Goal: Transaction & Acquisition: Purchase product/service

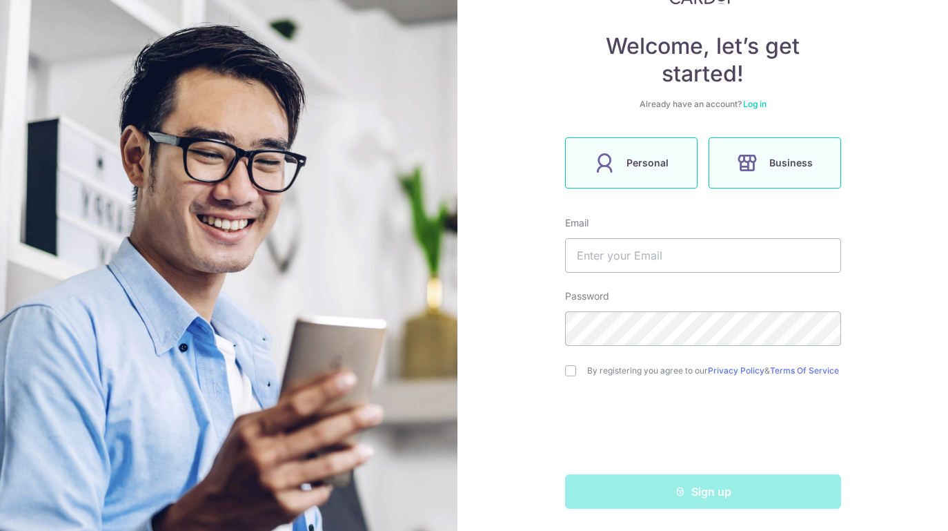
scroll to position [117, 0]
click at [639, 155] on span "Personal" at bounding box center [648, 163] width 42 height 17
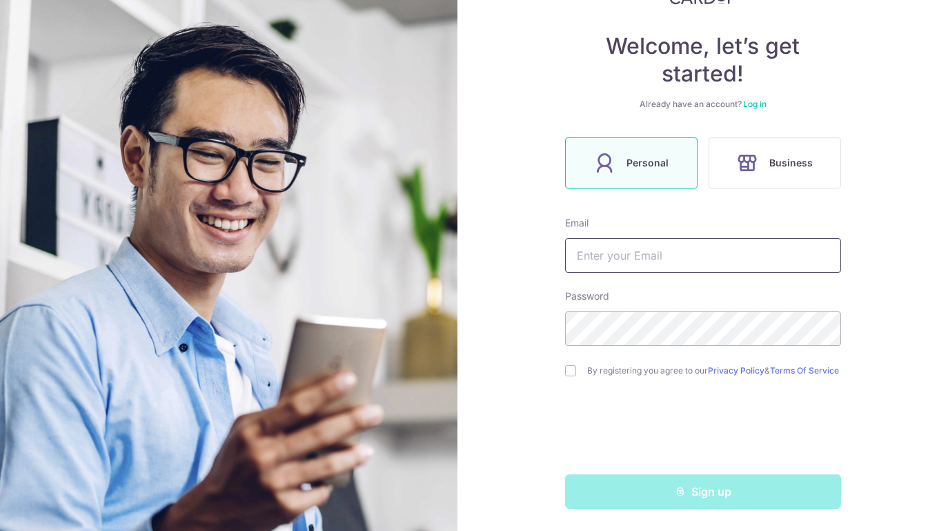
click at [662, 250] on input "text" at bounding box center [703, 255] width 276 height 34
type input "grace.adiwarna@gmail.com"
drag, startPoint x: 739, startPoint y: 247, endPoint x: 578, endPoint y: 250, distance: 161.5
click at [578, 250] on input "grace.adiwarna@gmail.com" at bounding box center [703, 255] width 276 height 34
type input "i"
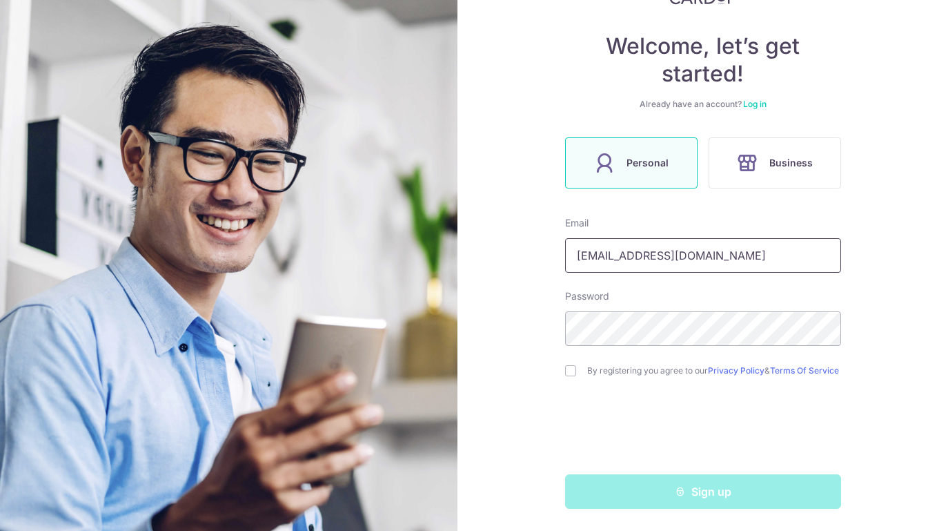
type input "daniar.grace@gmail.com"
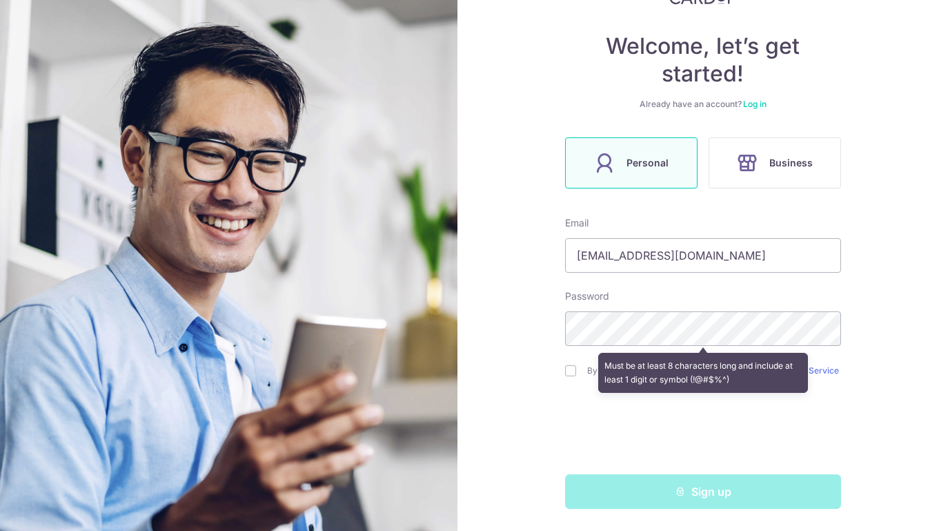
click at [565, 366] on div "Must be at least 8 characters long and include at least 1 digit or symbol (!@#$…" at bounding box center [703, 372] width 276 height 51
click at [568, 368] on div "Must be at least 8 characters long and include at least 1 digit or symbol (!@#$…" at bounding box center [703, 372] width 276 height 51
click at [851, 377] on div "Welcome, let’s get started! Already have an account? Log in Personal Business E…" at bounding box center [702, 265] width 491 height 531
click at [491, 324] on div "Welcome, let’s get started! Already have an account? Log in Personal Business E…" at bounding box center [702, 265] width 491 height 531
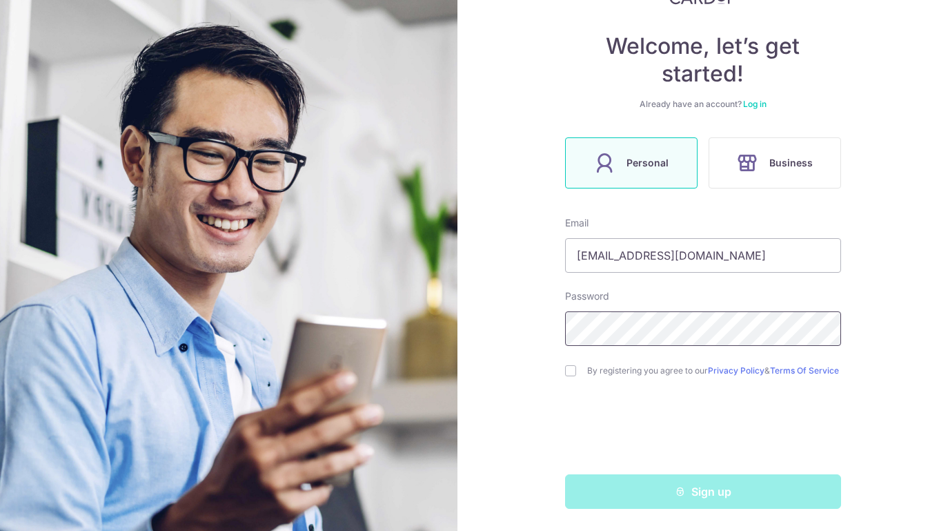
scroll to position [116, 0]
click at [567, 370] on input "checkbox" at bounding box center [570, 370] width 11 height 11
checkbox input "true"
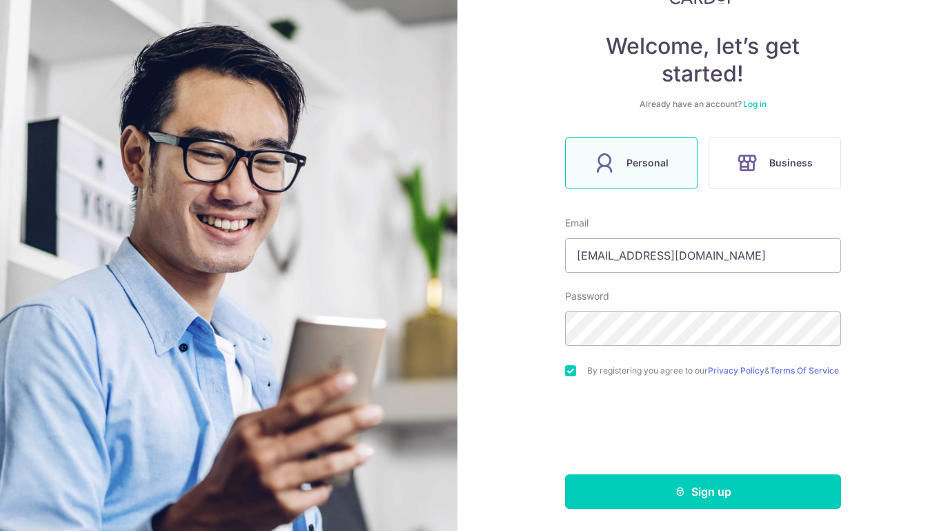
click at [728, 496] on button "Sign up" at bounding box center [703, 491] width 276 height 34
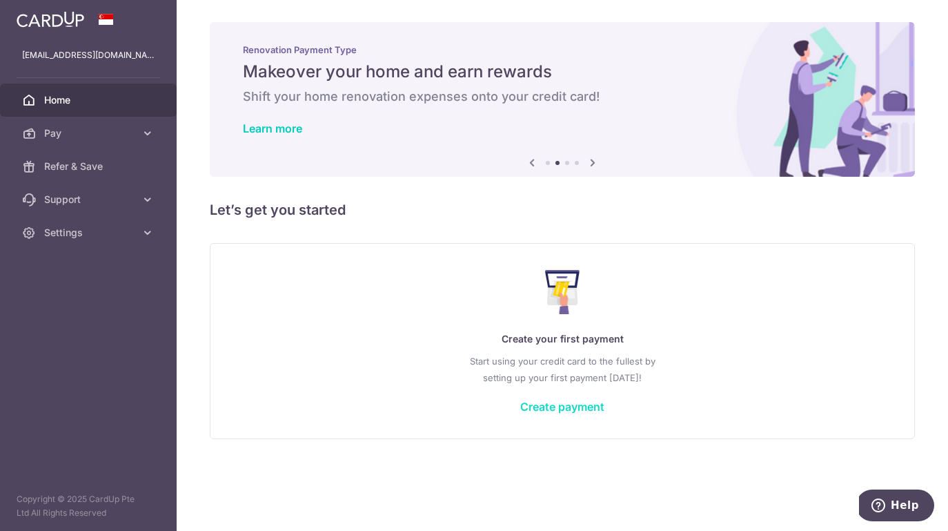
click at [568, 404] on link "Create payment" at bounding box center [562, 407] width 84 height 14
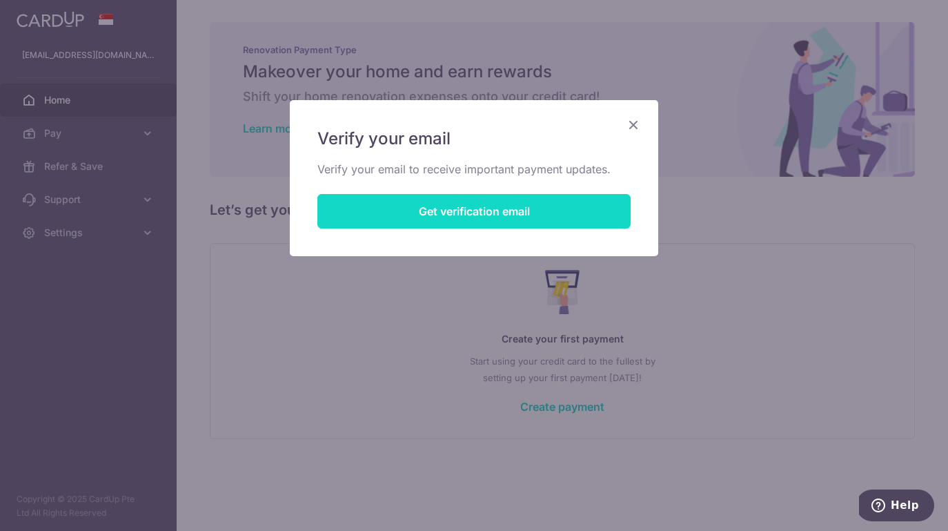
click at [481, 215] on button "Get verification email" at bounding box center [473, 211] width 313 height 34
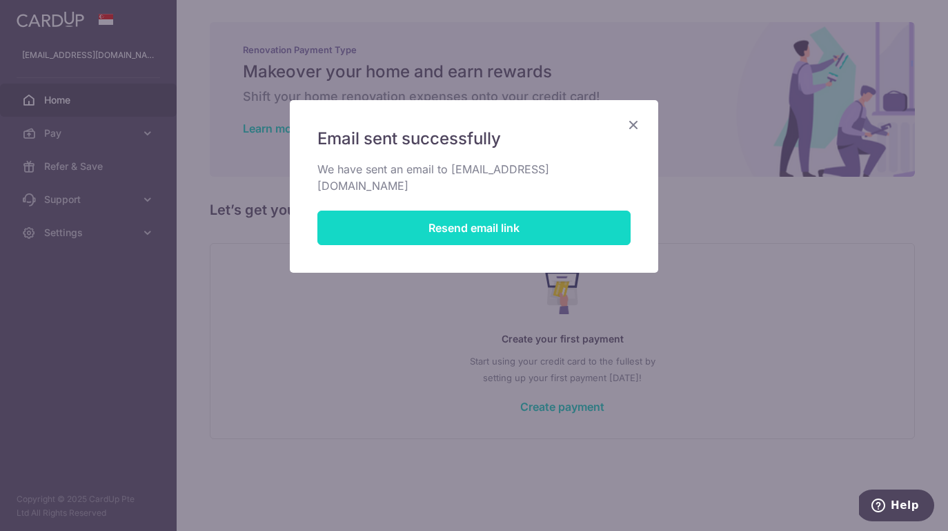
click at [510, 212] on button "Resend email link" at bounding box center [473, 227] width 313 height 34
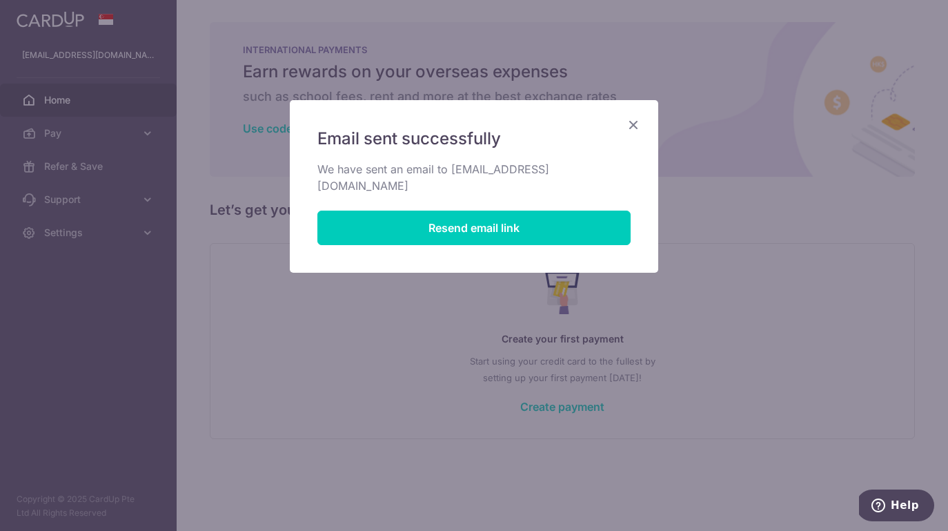
click at [633, 126] on icon "Close" at bounding box center [633, 124] width 17 height 17
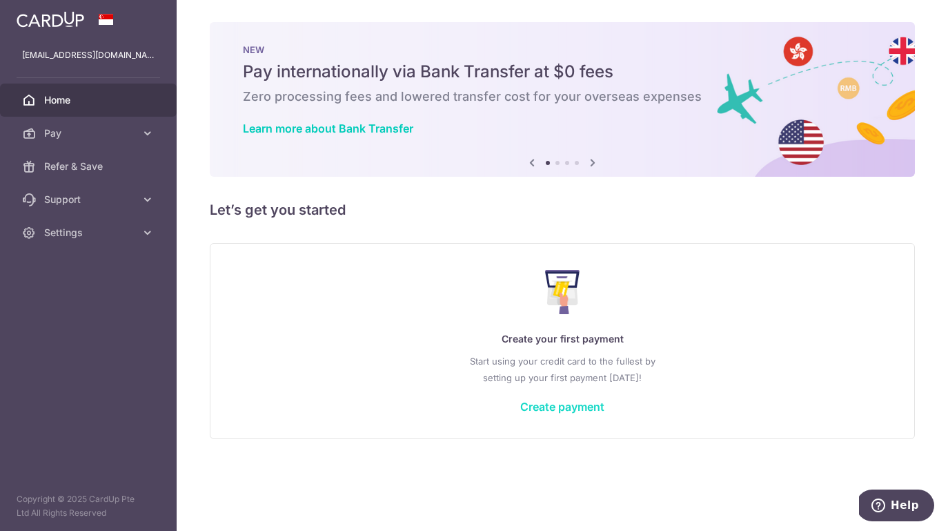
click at [551, 403] on link "Create payment" at bounding box center [562, 407] width 84 height 14
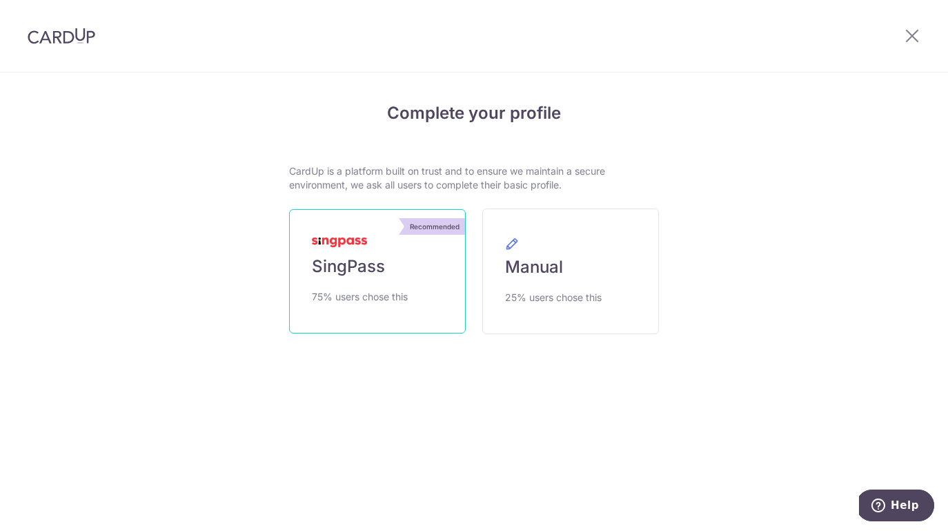
click at [404, 261] on link "Recommended SingPass 75% users chose this" at bounding box center [377, 271] width 177 height 124
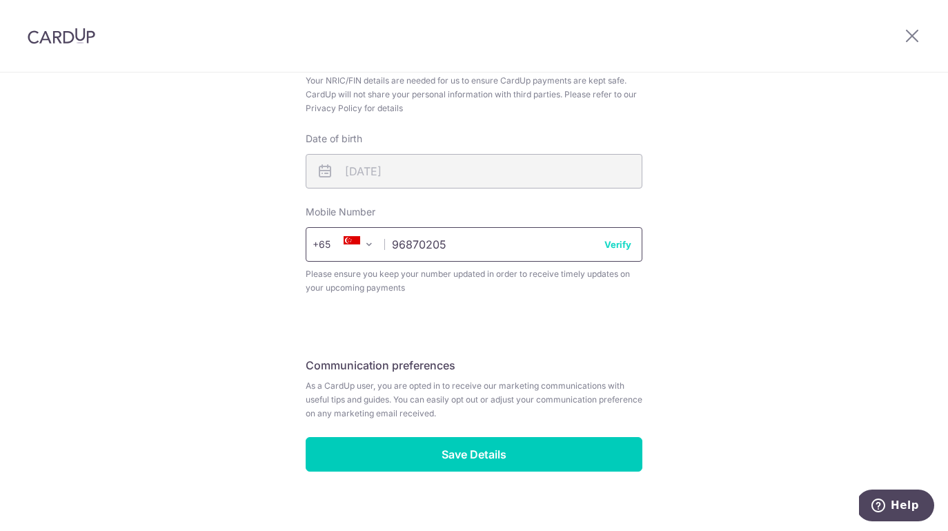
scroll to position [476, 0]
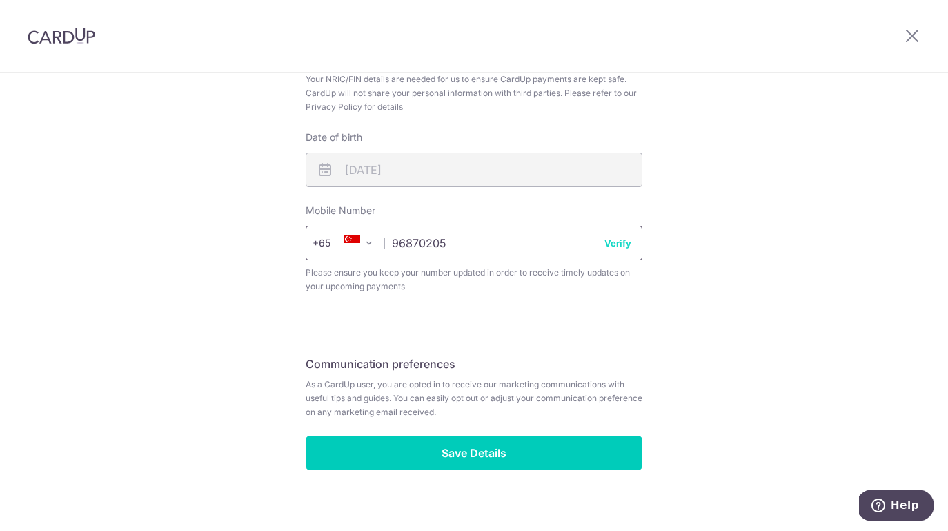
type input "96870205"
click at [619, 242] on button "Verify" at bounding box center [617, 242] width 27 height 14
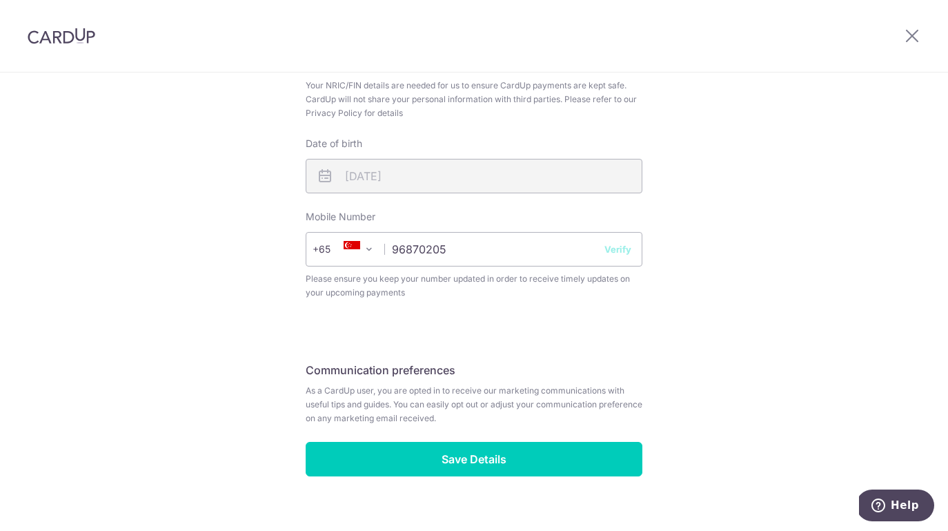
scroll to position [468, 0]
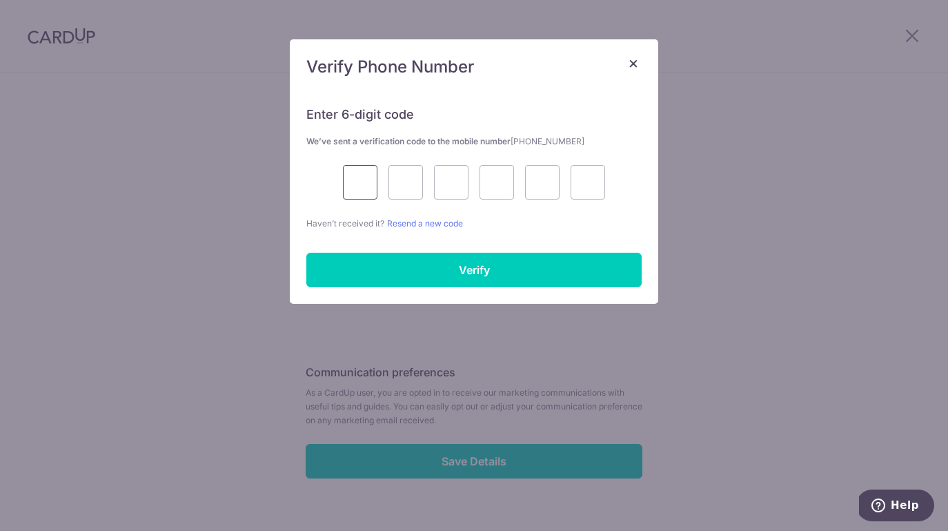
click at [366, 186] on input "text" at bounding box center [360, 182] width 34 height 34
type input "7"
type input "9"
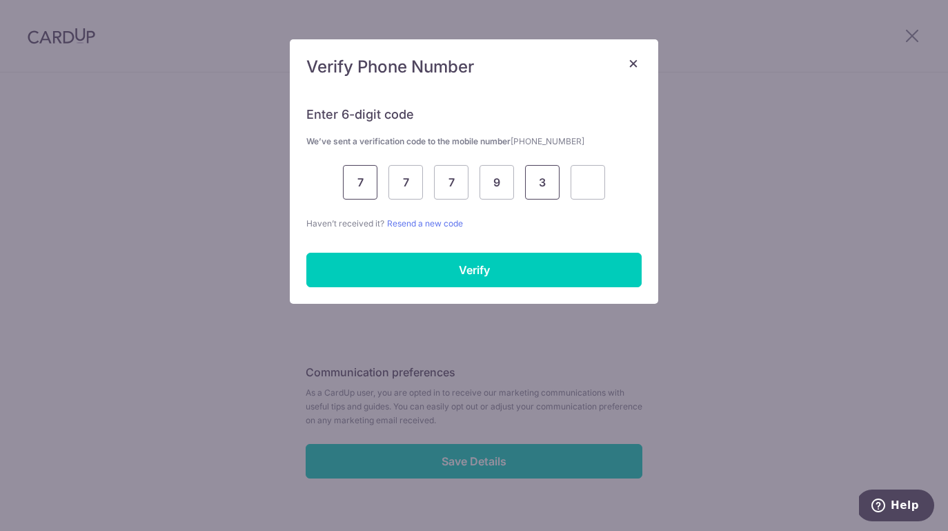
type input "3"
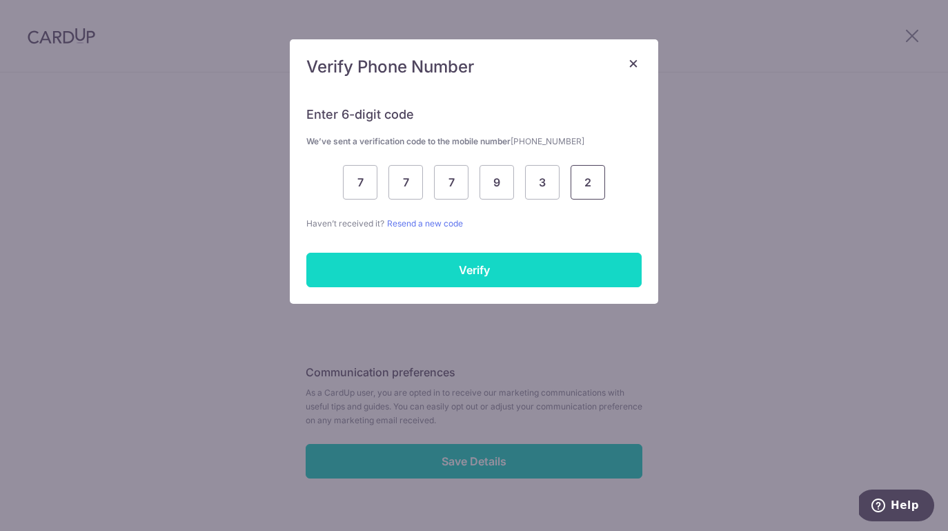
type input "2"
click at [457, 267] on input "Verify" at bounding box center [473, 270] width 335 height 34
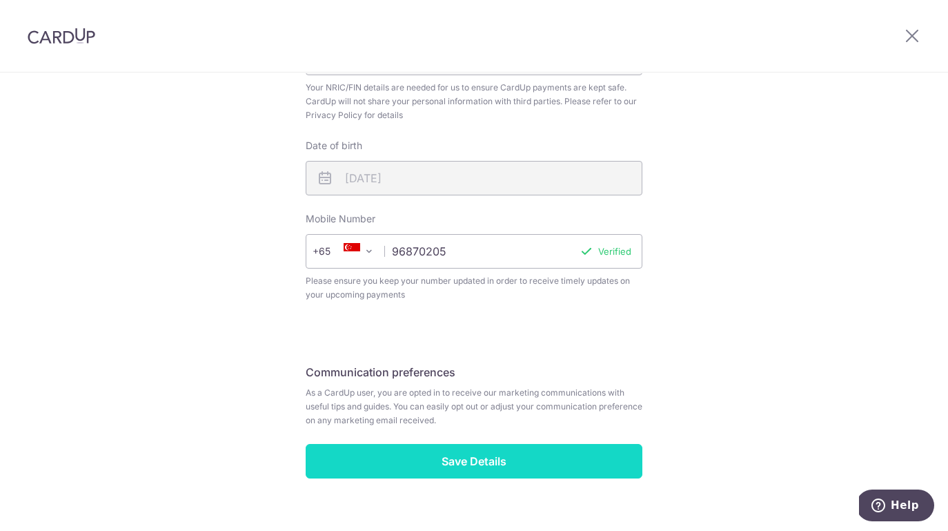
click at [475, 461] on input "Save Details" at bounding box center [474, 461] width 337 height 34
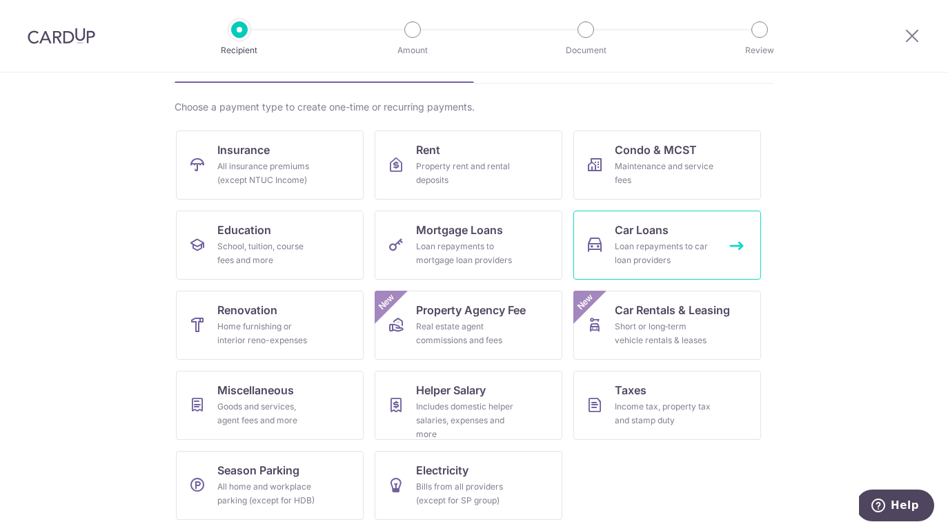
scroll to position [87, 0]
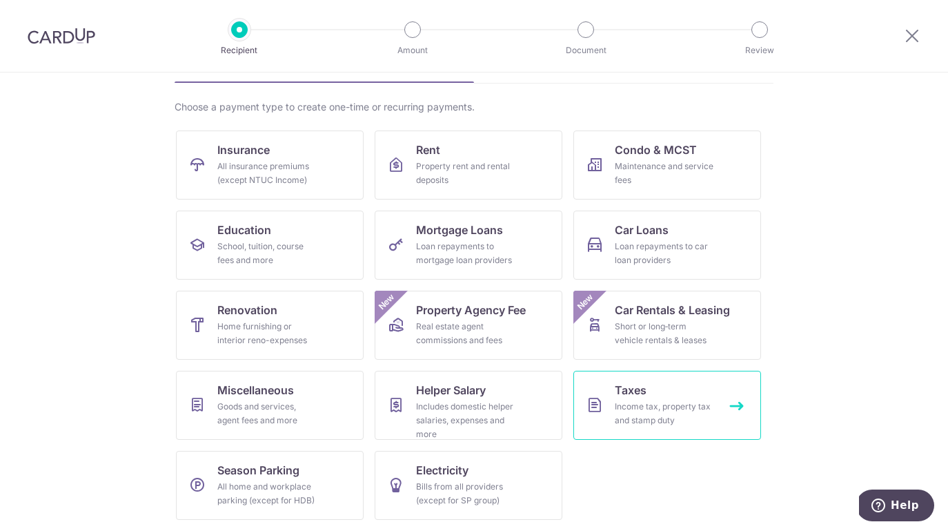
click at [738, 404] on link "Taxes Income tax, property tax and stamp duty" at bounding box center [667, 405] width 188 height 69
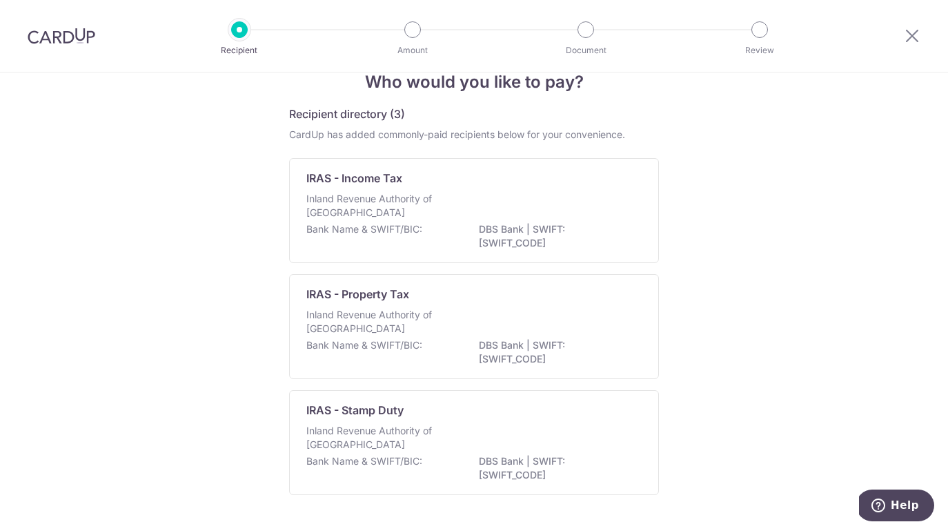
scroll to position [31, 0]
click at [642, 179] on div "IRAS - Income Tax Inland Revenue Authority of [GEOGRAPHIC_DATA] Bank Name & SWI…" at bounding box center [474, 209] width 370 height 105
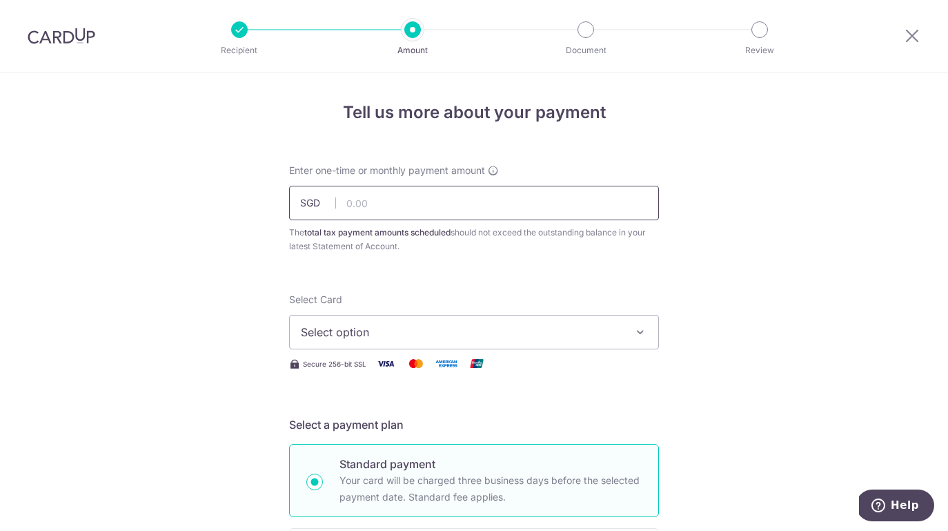
click at [444, 209] on input "text" at bounding box center [474, 203] width 370 height 34
type input "1"
type input "10,405.45"
click at [503, 329] on span "Select option" at bounding box center [462, 332] width 322 height 17
click at [485, 371] on span "Add credit card" at bounding box center [487, 371] width 322 height 14
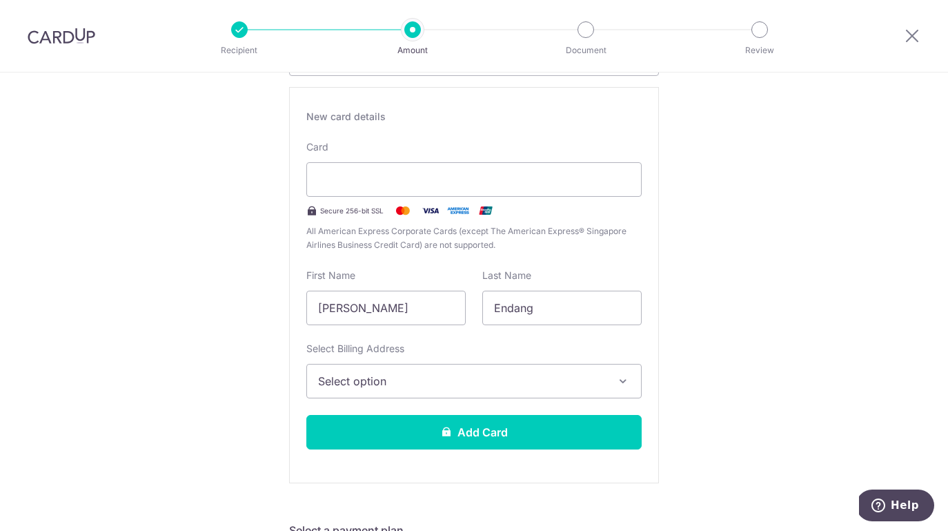
scroll to position [299, 0]
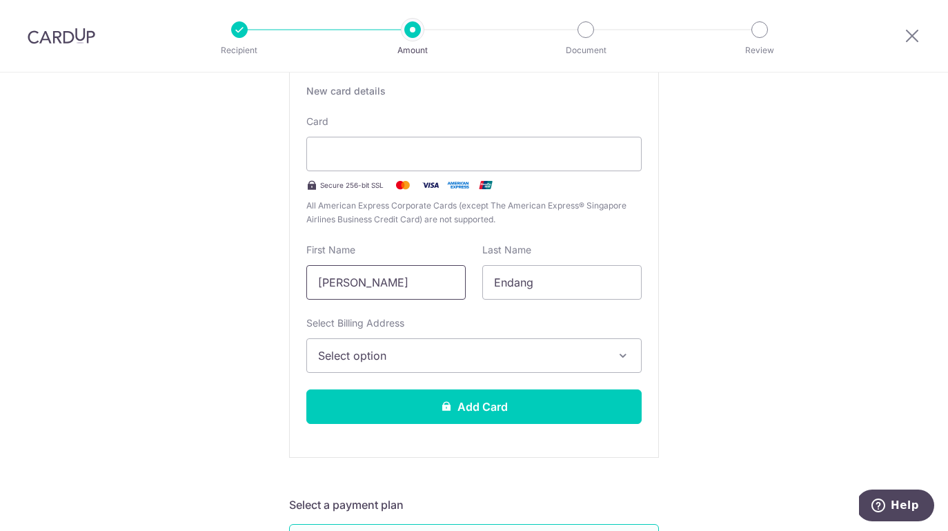
drag, startPoint x: 425, startPoint y: 282, endPoint x: 230, endPoint y: 277, distance: 194.6
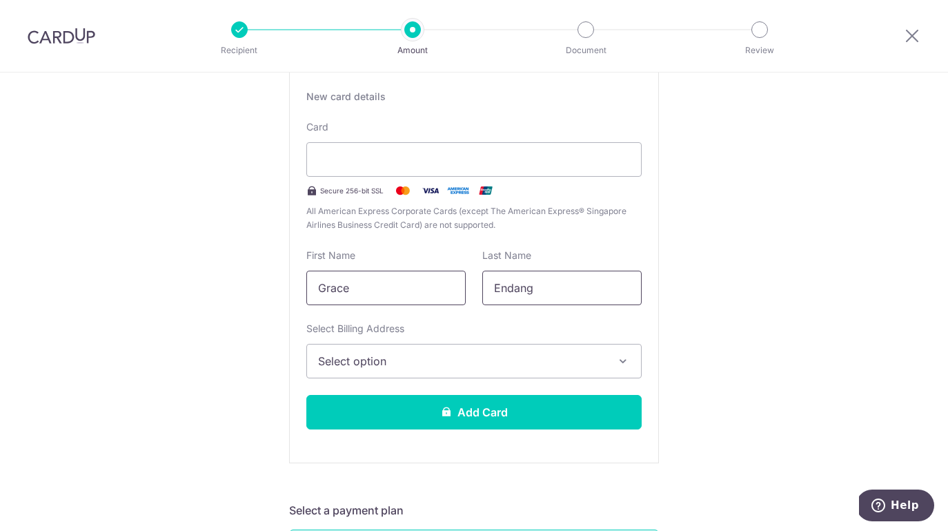
type input "Grace"
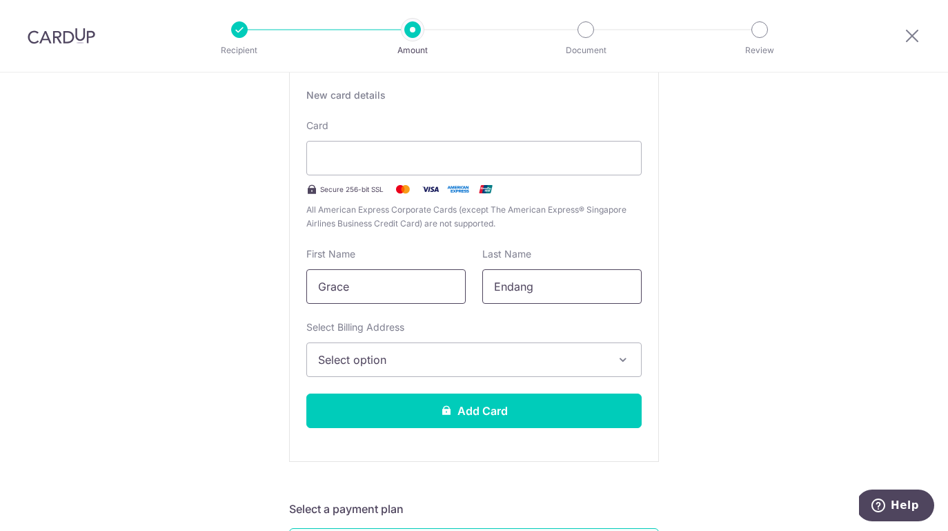
scroll to position [290, 0]
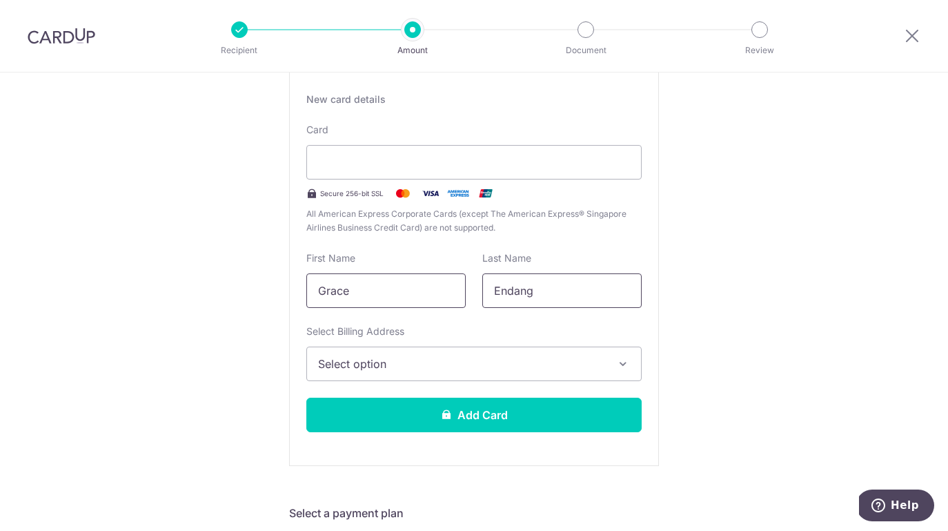
drag, startPoint x: 555, startPoint y: 286, endPoint x: 448, endPoint y: 288, distance: 107.0
click at [448, 288] on div "First Name Grace Last Name Endang" at bounding box center [474, 279] width 352 height 57
type input "Adiwarna"
click at [504, 357] on span "Select option" at bounding box center [461, 363] width 287 height 17
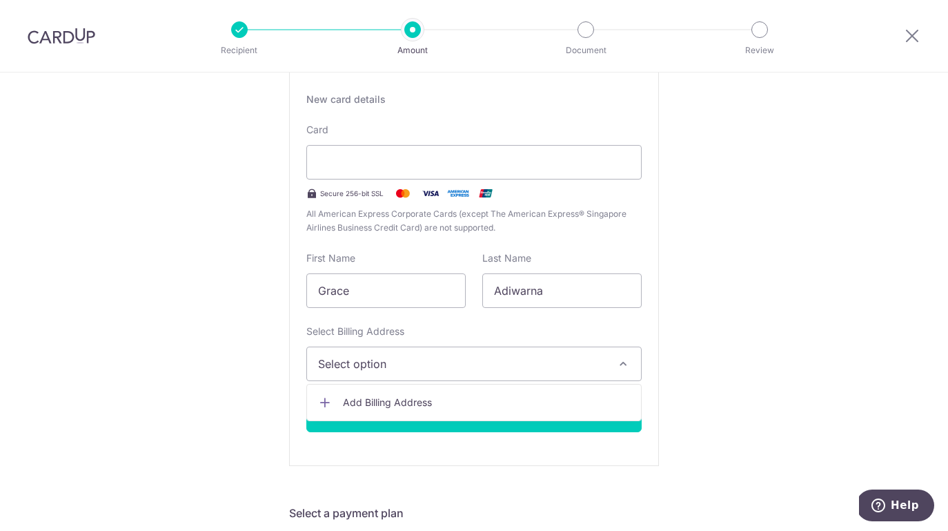
click at [465, 402] on span "Add Billing Address" at bounding box center [486, 402] width 287 height 14
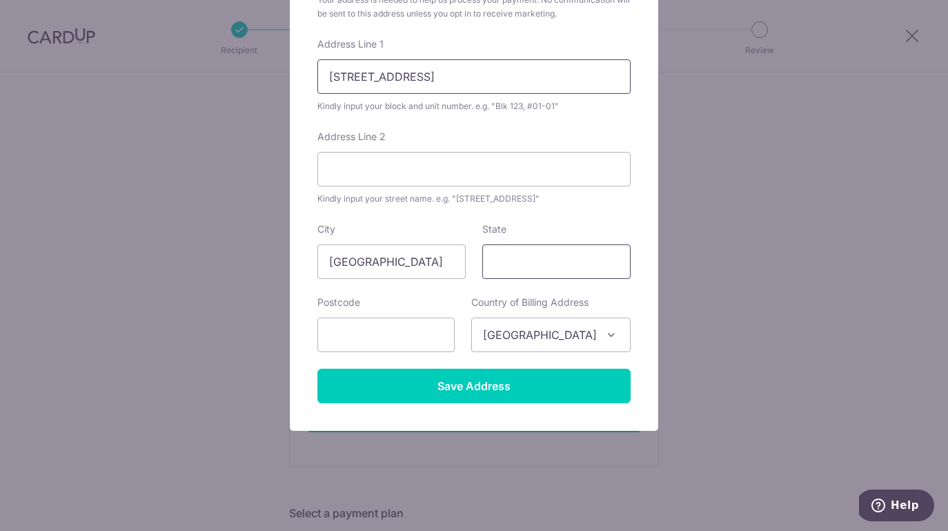
scroll to position [168, 0]
type input "10 Swiss Club Road"
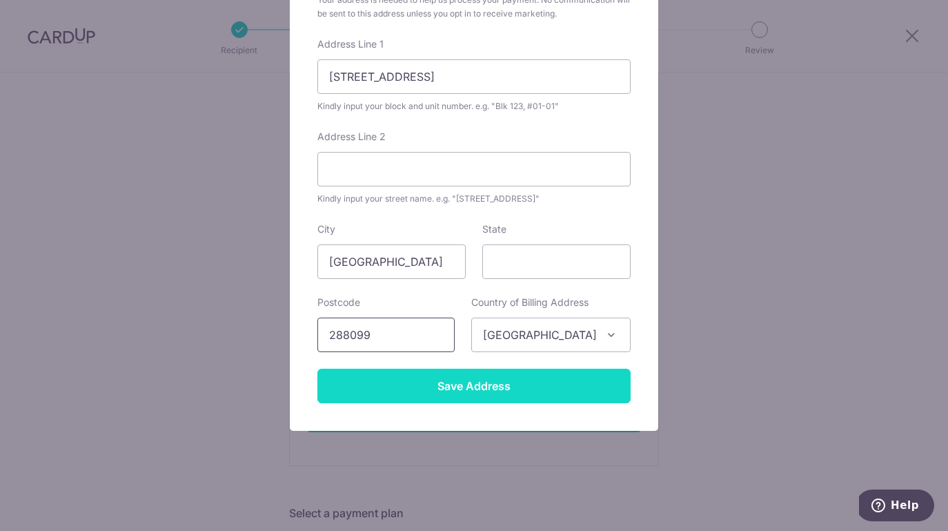
type input "288099"
click at [495, 394] on input "Save Address" at bounding box center [473, 385] width 313 height 34
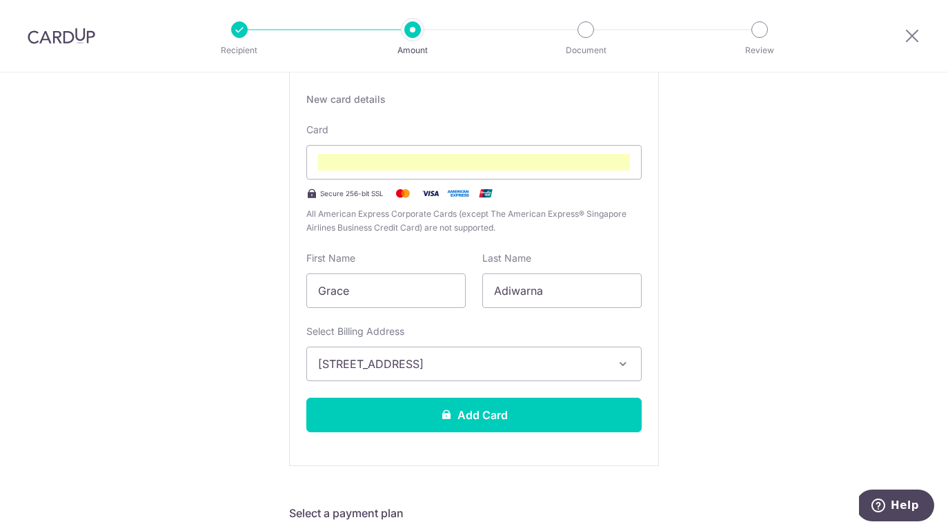
scroll to position [293, 0]
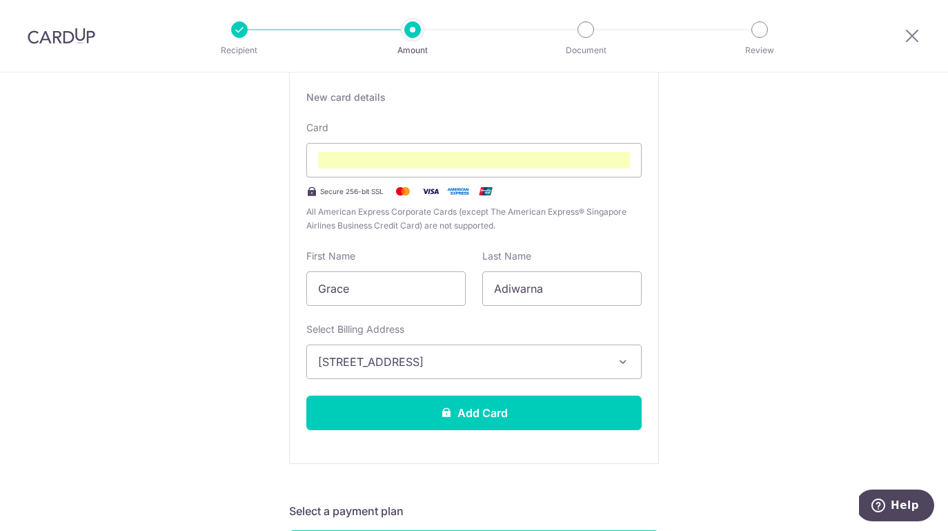
click at [521, 421] on button "Add Card" at bounding box center [473, 412] width 335 height 34
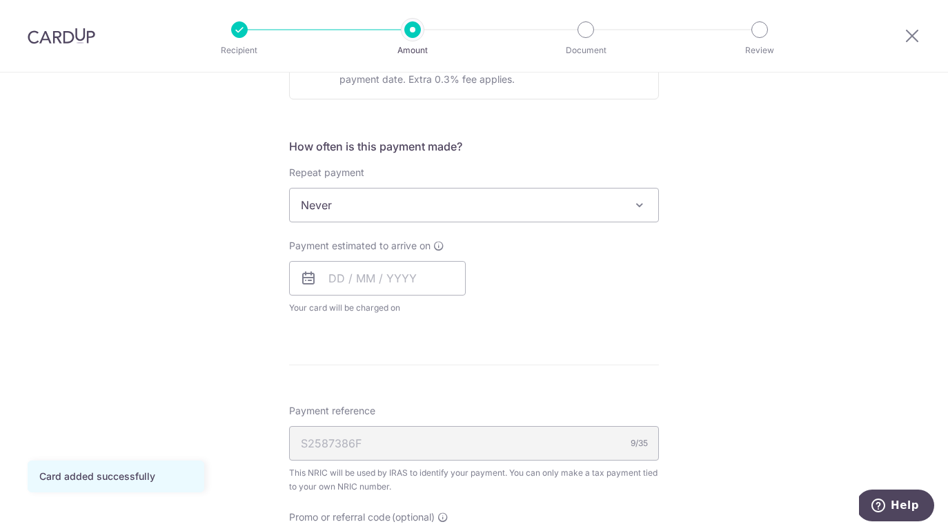
scroll to position [503, 0]
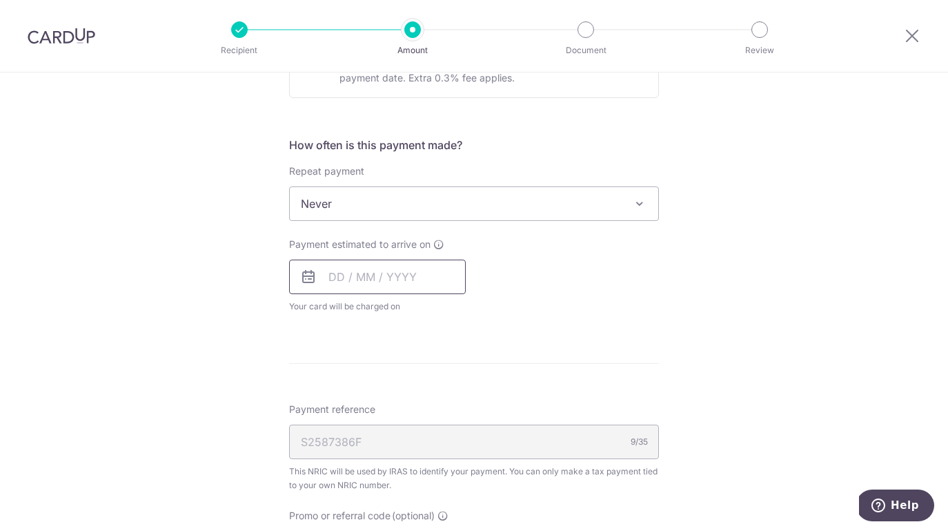
click at [337, 280] on input "text" at bounding box center [377, 276] width 177 height 34
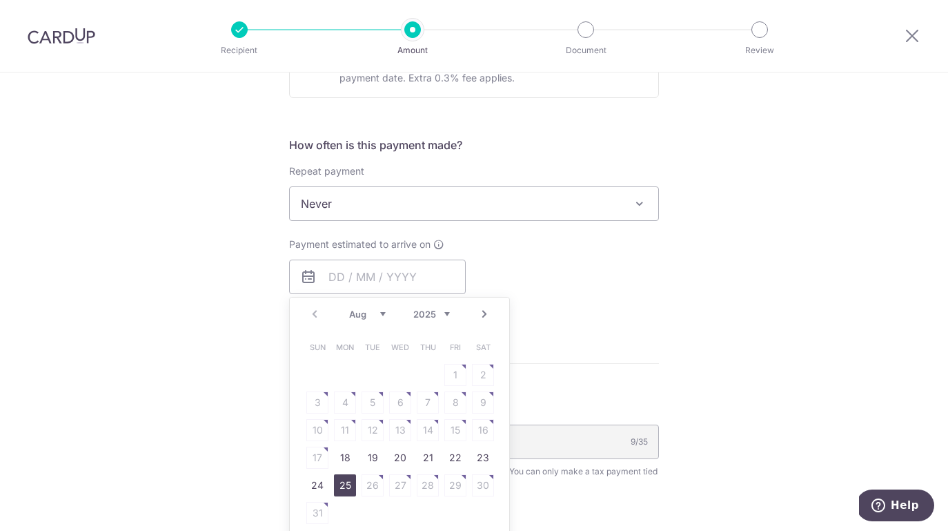
click at [346, 480] on link "25" at bounding box center [345, 485] width 22 height 22
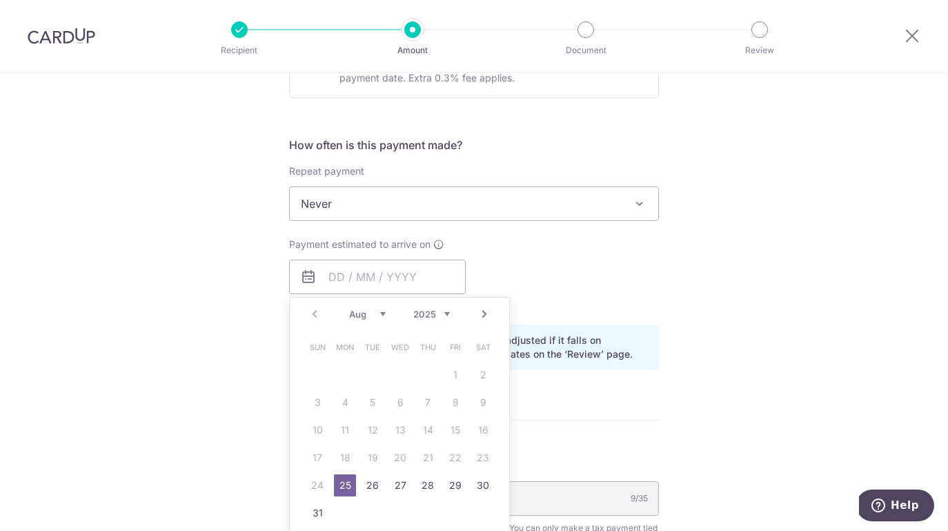
type input "[DATE]"
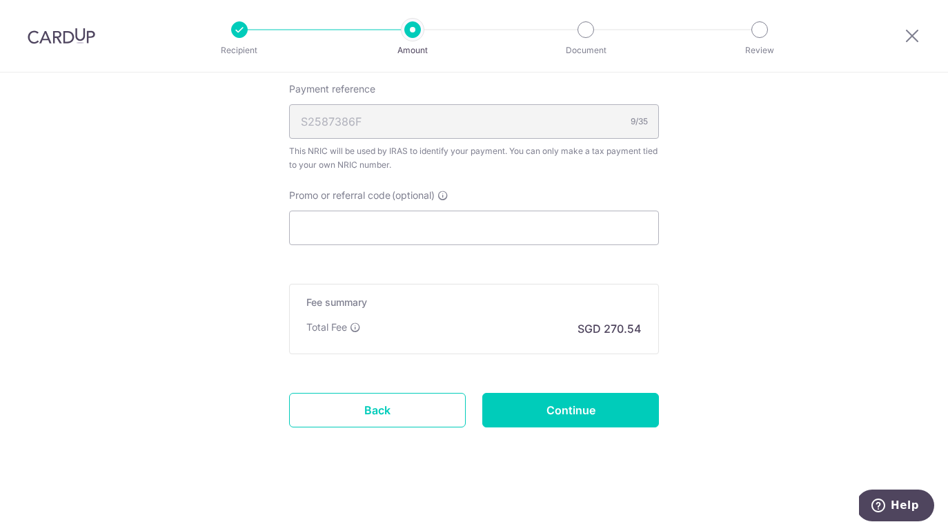
scroll to position [880, 0]
click at [400, 227] on input "Promo or referral code (optional)" at bounding box center [474, 227] width 370 height 34
click at [560, 413] on input "Continue" at bounding box center [570, 410] width 177 height 34
type input "Create Schedule"
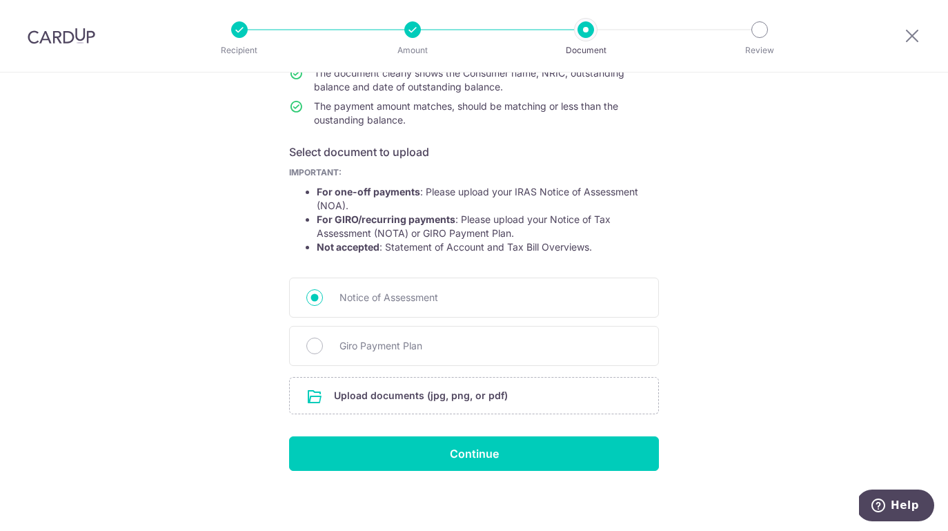
scroll to position [170, 0]
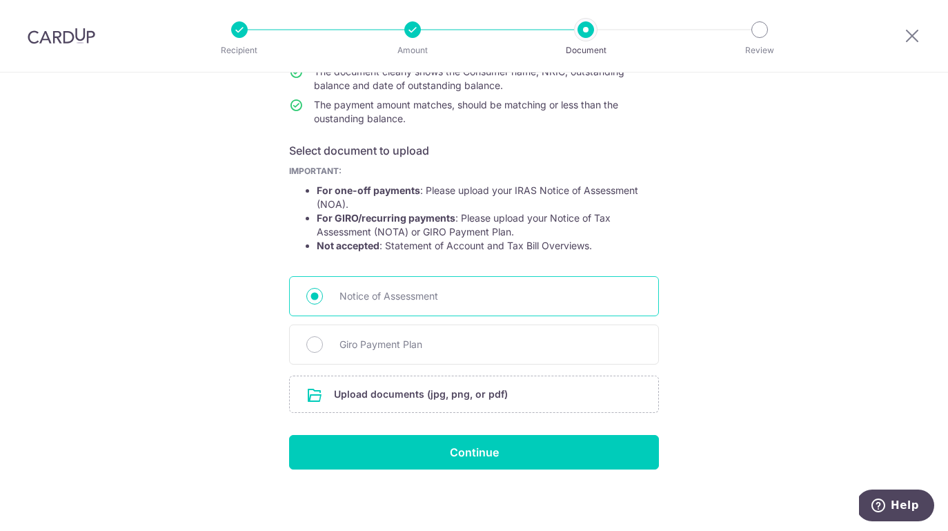
click at [441, 294] on span "Notice of Assessment" at bounding box center [490, 296] width 302 height 17
click at [323, 294] on input "Notice of Assessment" at bounding box center [314, 296] width 17 height 17
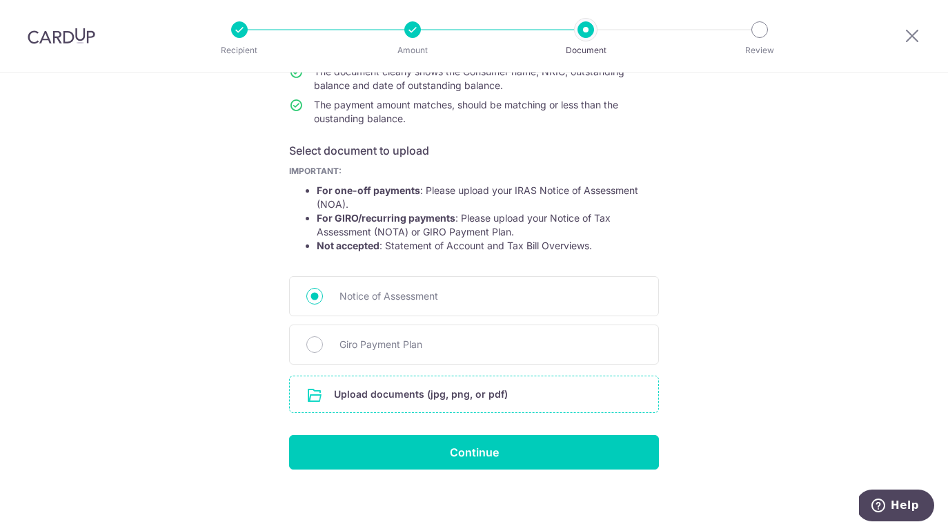
click at [385, 395] on input "file" at bounding box center [474, 394] width 368 height 36
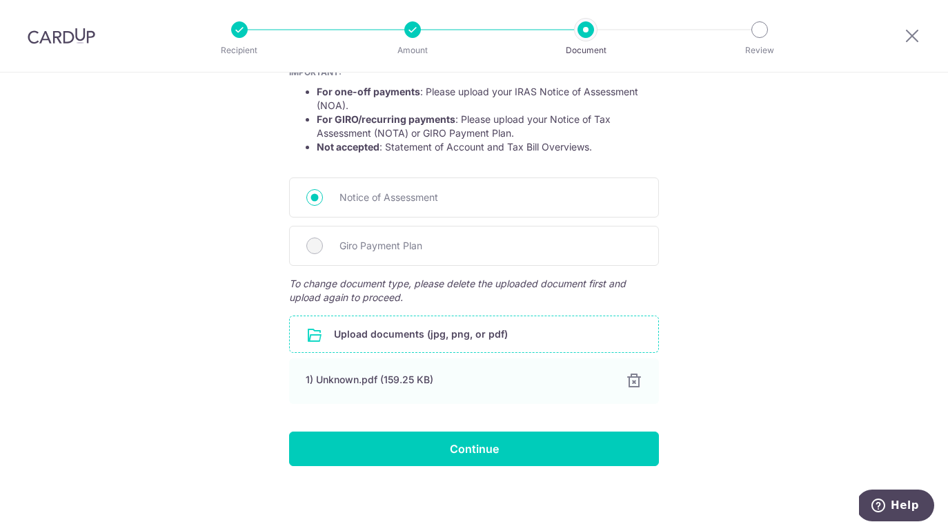
scroll to position [269, 0]
click at [481, 449] on input "Continue" at bounding box center [474, 448] width 370 height 34
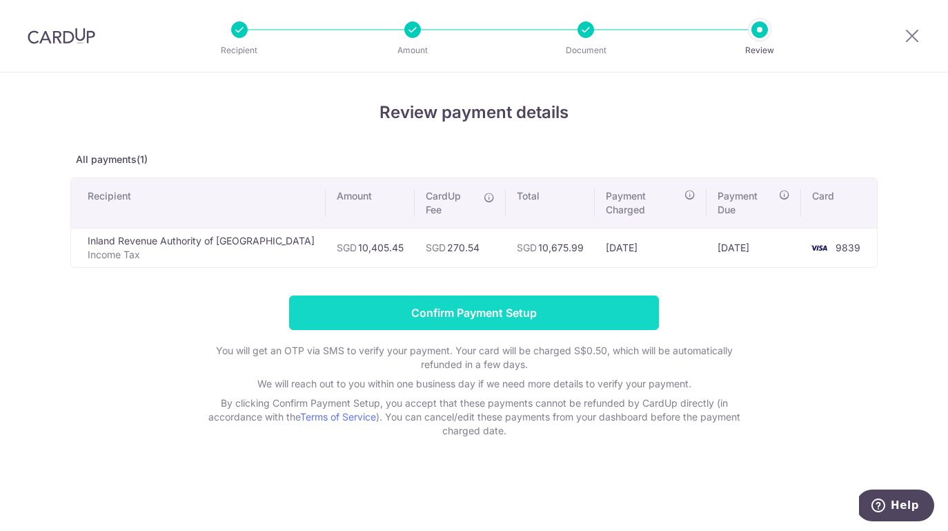
click at [479, 299] on input "Confirm Payment Setup" at bounding box center [474, 312] width 370 height 34
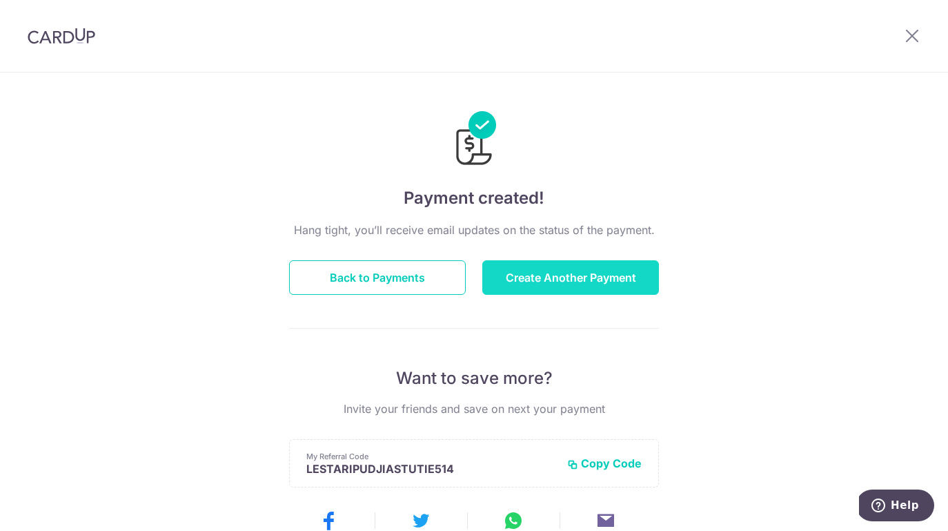
click at [578, 277] on button "Create Another Payment" at bounding box center [570, 277] width 177 height 34
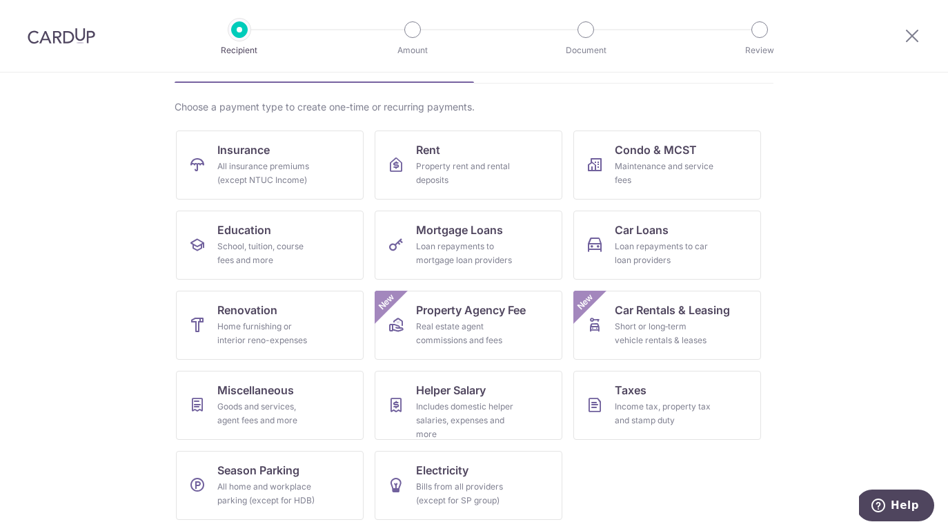
scroll to position [87, 0]
click at [288, 321] on div "Home furnishing or interior reno-expenses" at bounding box center [266, 333] width 99 height 28
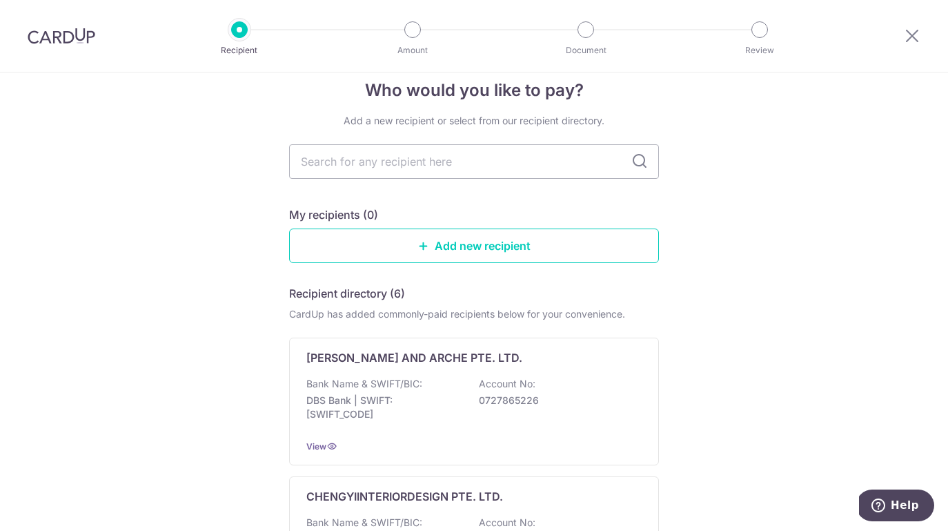
scroll to position [27, 0]
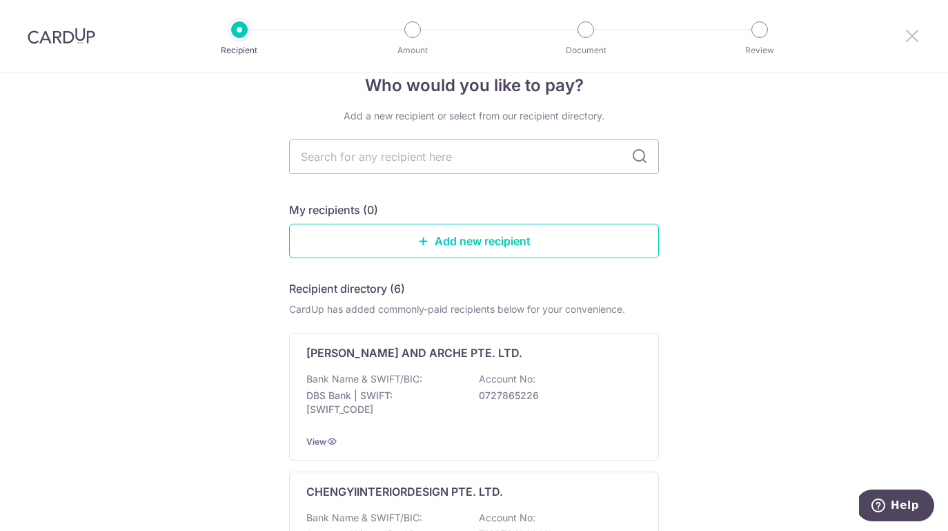
click at [916, 33] on icon at bounding box center [912, 35] width 17 height 17
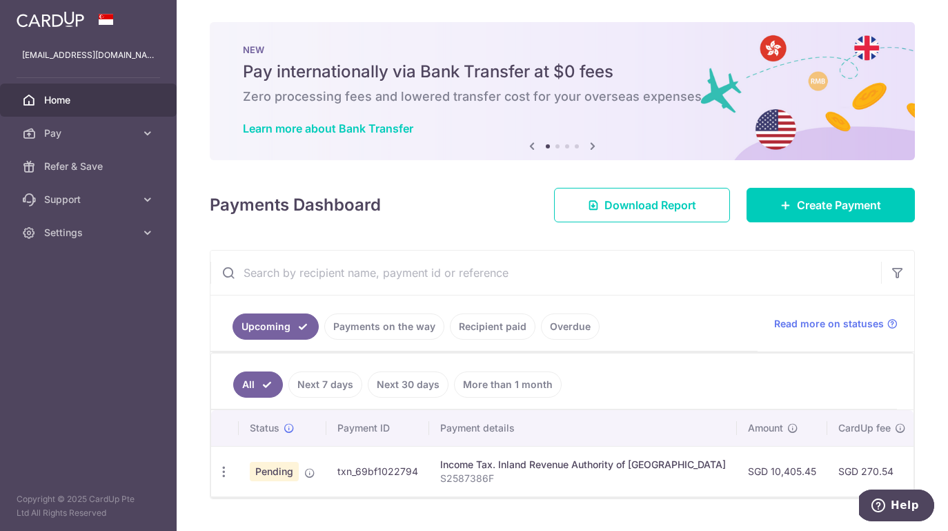
scroll to position [12, 0]
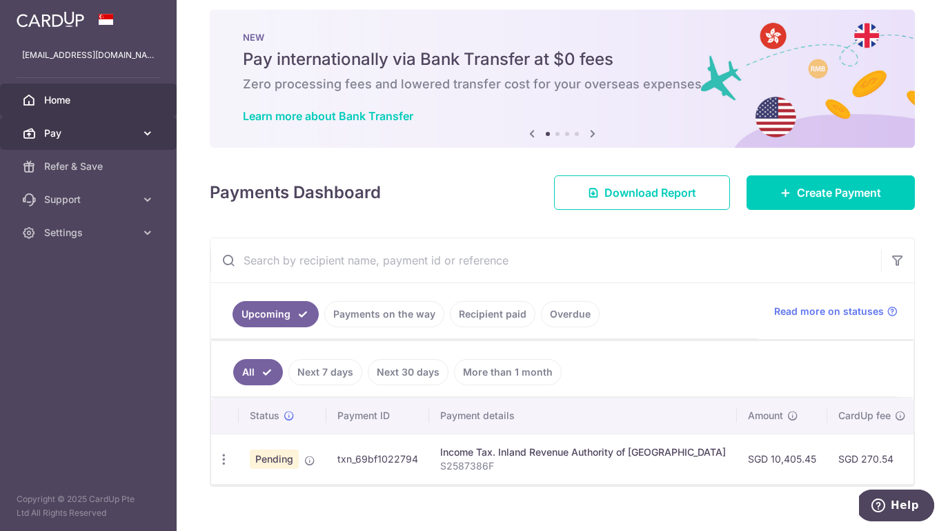
click at [134, 132] on span "Pay" at bounding box center [89, 133] width 91 height 14
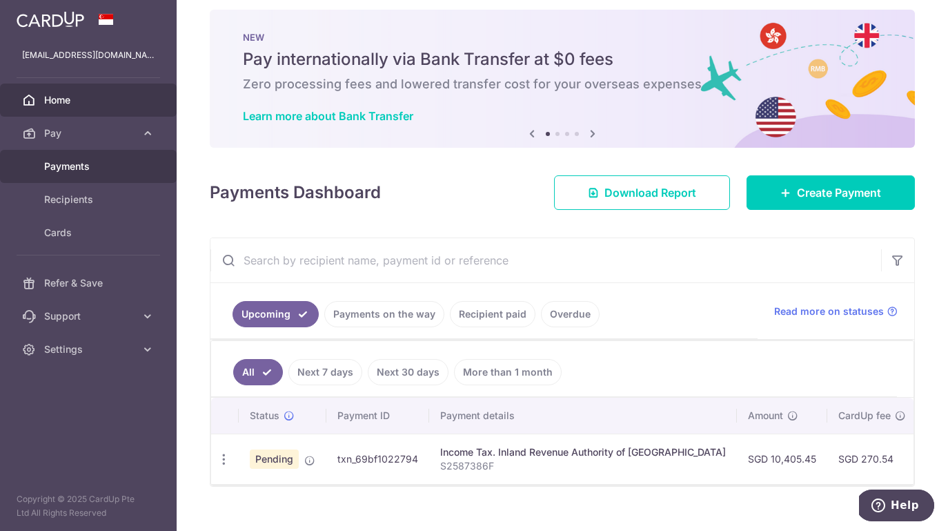
click at [86, 166] on span "Payments" at bounding box center [89, 166] width 91 height 14
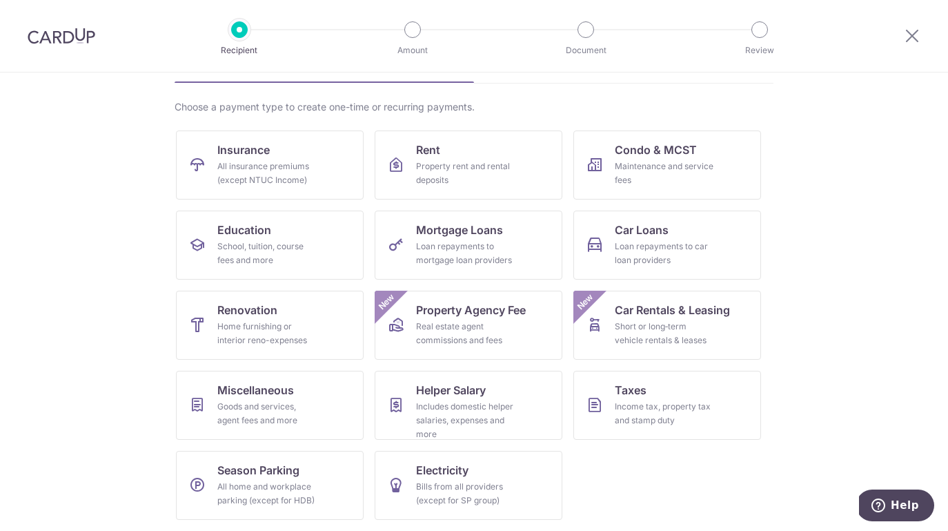
scroll to position [87, 0]
click at [533, 404] on link "Helper Salary Includes domestic helper salaries, expenses and more" at bounding box center [469, 405] width 188 height 69
